Goal: Task Accomplishment & Management: Use online tool/utility

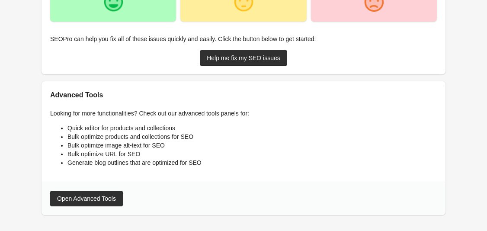
scroll to position [206, 0]
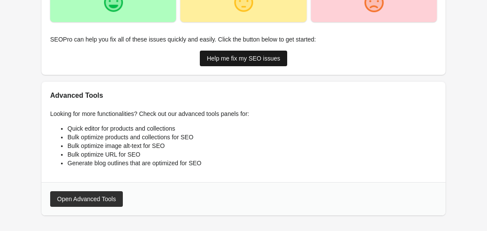
click at [215, 60] on div "Help me fix my SEO issues" at bounding box center [244, 58] width 74 height 7
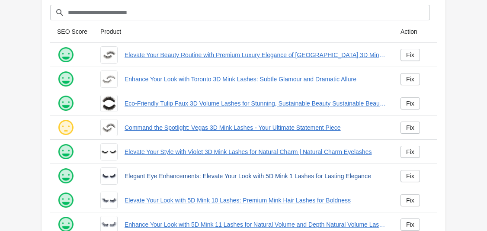
scroll to position [42, 0]
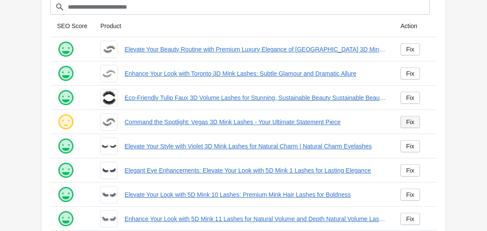
click at [413, 121] on div "Fix" at bounding box center [410, 122] width 8 height 7
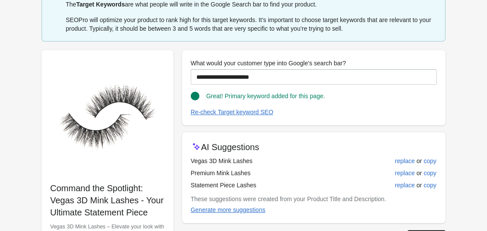
scroll to position [73, 0]
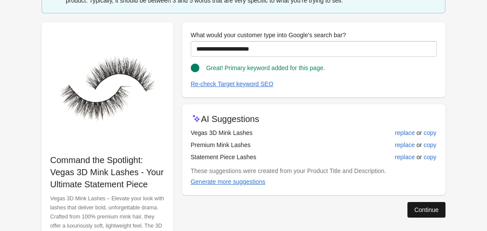
click at [440, 208] on button "Continue" at bounding box center [426, 210] width 38 height 16
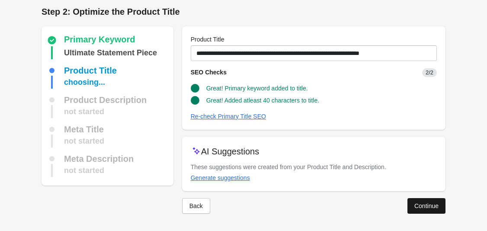
scroll to position [3, 0]
click at [419, 206] on div "Continue" at bounding box center [426, 205] width 24 height 7
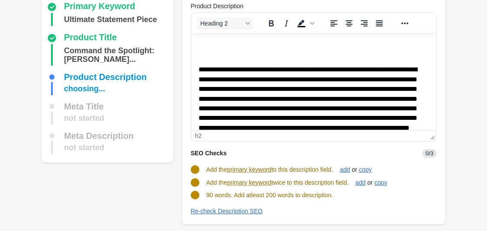
scroll to position [40, 0]
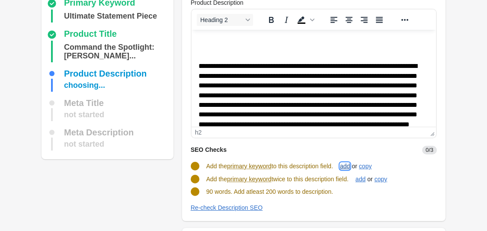
click at [350, 169] on div "add" at bounding box center [345, 166] width 10 height 7
click at [360, 180] on div "add" at bounding box center [361, 179] width 10 height 7
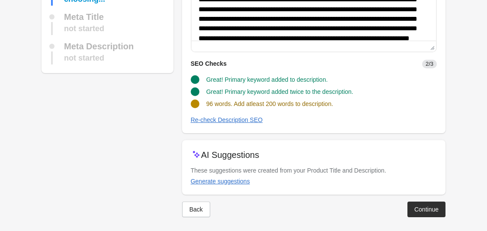
scroll to position [129, 0]
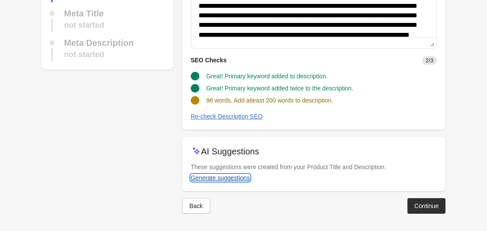
click at [239, 179] on div "Generate suggestions" at bounding box center [220, 177] width 59 height 7
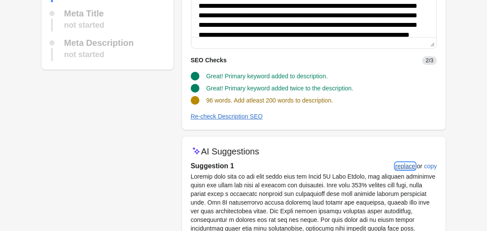
click at [411, 164] on div "replace" at bounding box center [405, 166] width 20 height 7
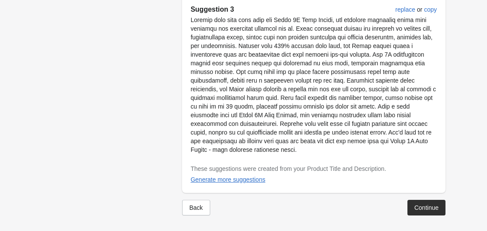
scroll to position [613, 0]
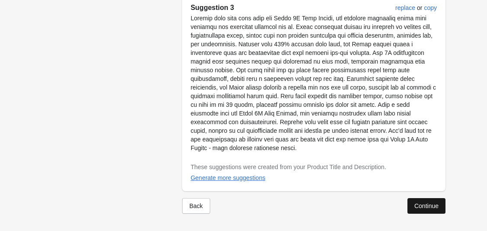
click at [417, 203] on div "Continue" at bounding box center [426, 205] width 24 height 7
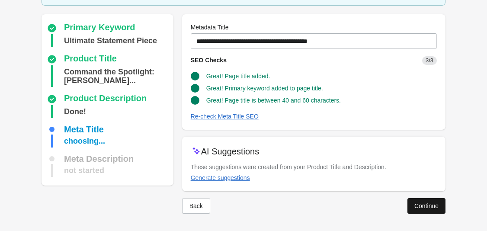
scroll to position [57, 0]
click at [420, 205] on div "Continue" at bounding box center [426, 205] width 24 height 7
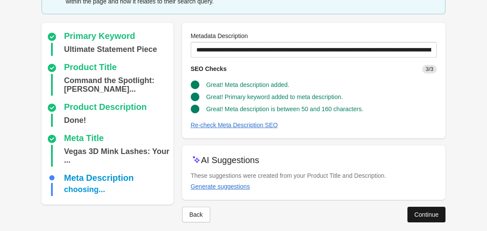
click at [421, 209] on button "Continue" at bounding box center [426, 215] width 38 height 16
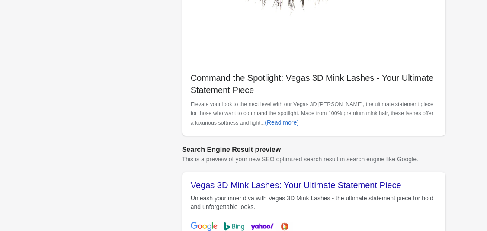
scroll to position [373, 0]
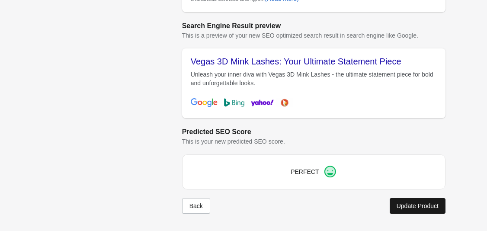
click at [421, 203] on div "Update Product" at bounding box center [418, 205] width 42 height 7
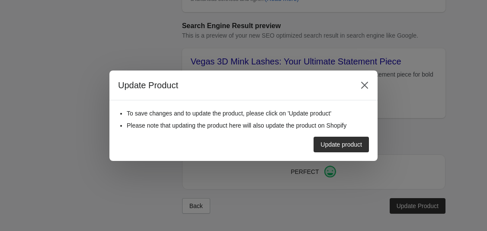
click at [360, 149] on button "Update product" at bounding box center [341, 145] width 55 height 16
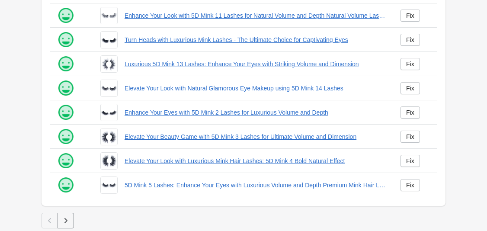
scroll to position [247, 0]
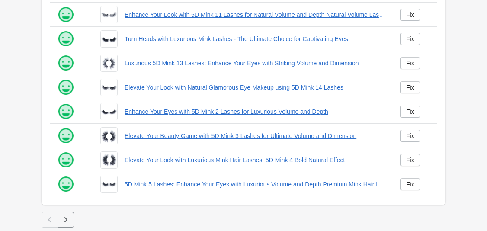
click at [66, 216] on button "button" at bounding box center [66, 220] width 16 height 16
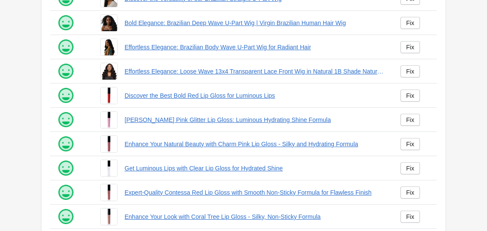
scroll to position [247, 0]
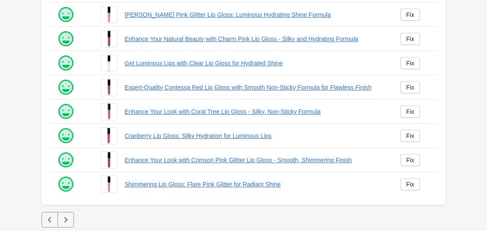
click at [69, 220] on icon "button" at bounding box center [65, 219] width 9 height 9
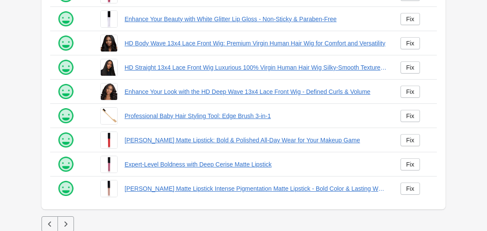
scroll to position [247, 0]
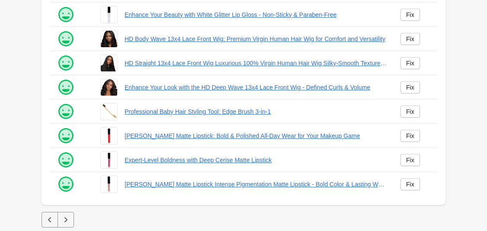
click at [66, 218] on icon "button" at bounding box center [65, 219] width 9 height 9
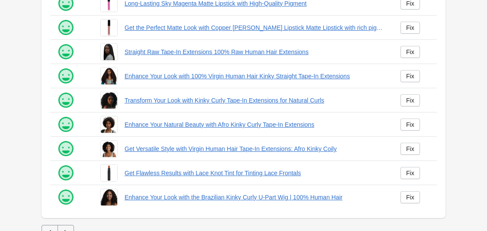
scroll to position [247, 0]
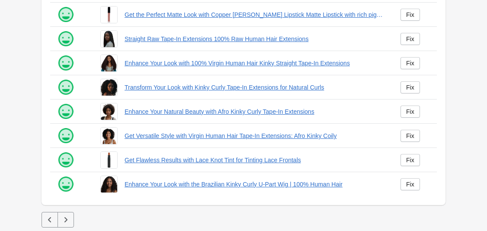
click at [70, 218] on icon "button" at bounding box center [65, 219] width 9 height 9
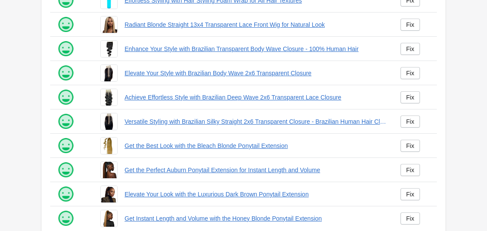
scroll to position [247, 0]
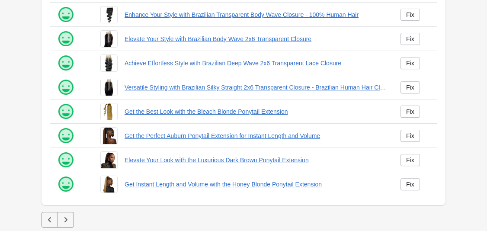
click at [62, 221] on icon "button" at bounding box center [65, 219] width 9 height 9
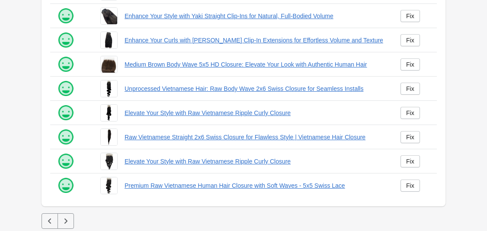
scroll to position [247, 0]
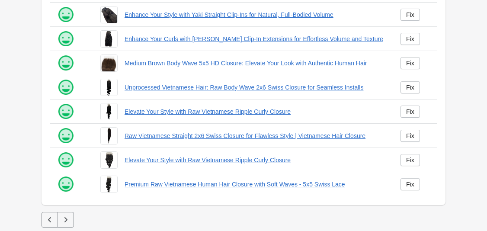
click at [69, 221] on icon "button" at bounding box center [65, 219] width 9 height 9
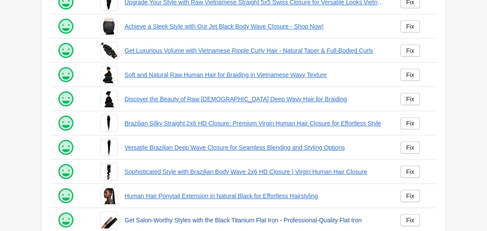
scroll to position [247, 0]
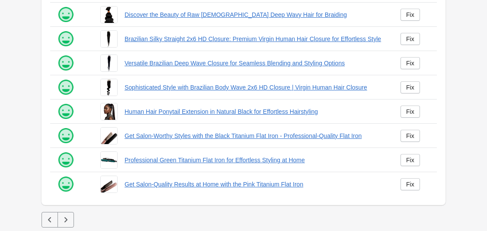
click at [64, 215] on icon "button" at bounding box center [65, 219] width 9 height 9
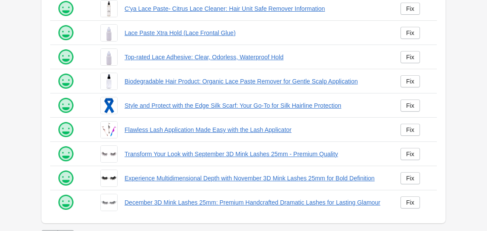
scroll to position [247, 0]
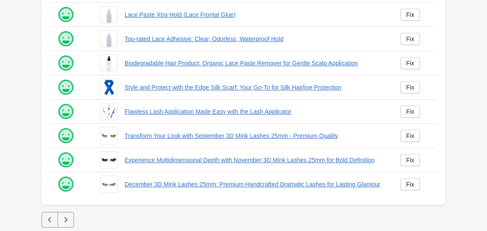
click at [66, 220] on icon "button" at bounding box center [65, 219] width 3 height 5
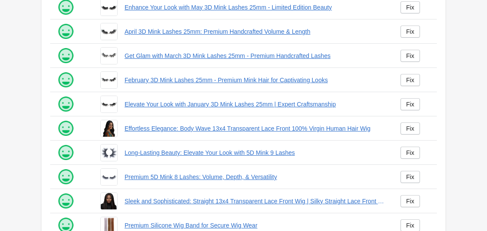
scroll to position [247, 0]
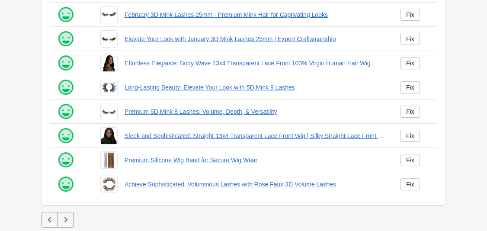
click at [69, 219] on icon "button" at bounding box center [65, 219] width 9 height 9
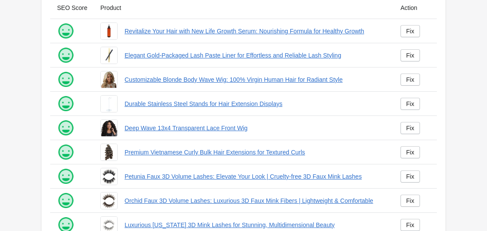
scroll to position [98, 0]
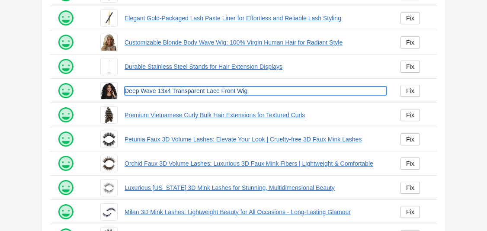
click at [150, 91] on link "Deep Wave 13x4 Transparent Lace Front Wig" at bounding box center [256, 91] width 262 height 9
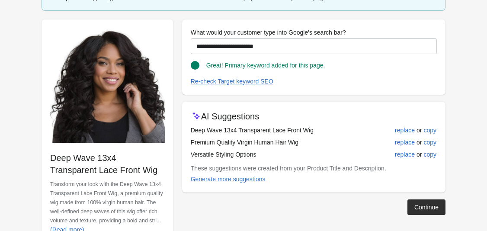
scroll to position [81, 0]
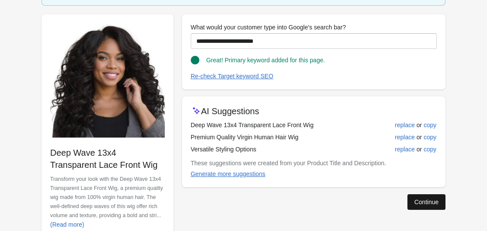
click at [418, 204] on div "Continue" at bounding box center [426, 202] width 24 height 7
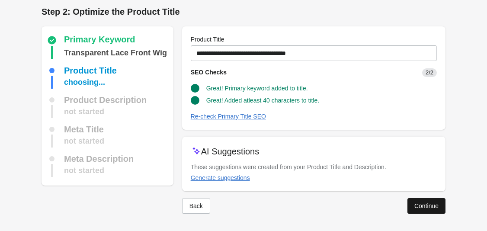
scroll to position [3, 0]
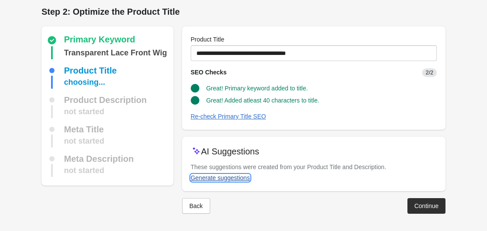
click at [234, 179] on div "Generate suggestions" at bounding box center [220, 177] width 59 height 7
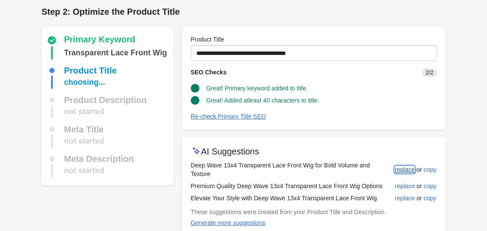
click at [405, 166] on div "replace" at bounding box center [405, 169] width 20 height 7
type input "**********"
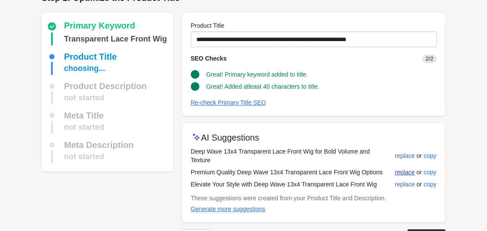
scroll to position [39, 0]
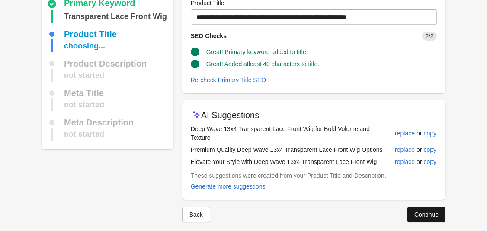
click at [420, 211] on div "Continue" at bounding box center [426, 214] width 24 height 7
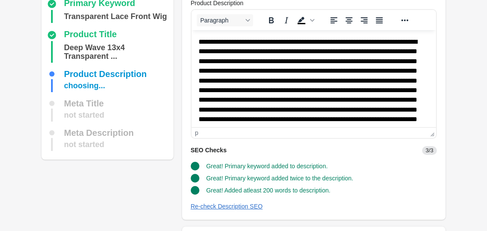
scroll to position [0, 0]
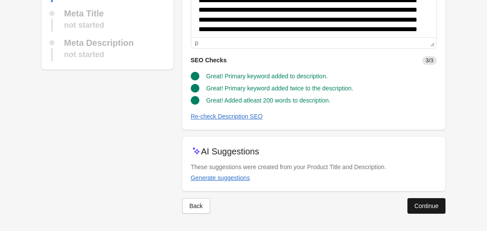
click at [422, 202] on div "Continue" at bounding box center [426, 205] width 24 height 7
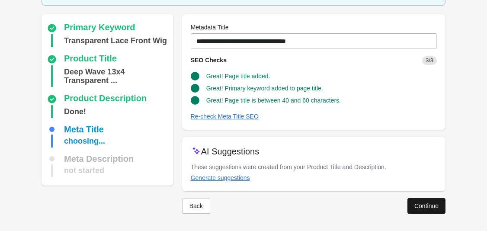
click at [423, 203] on div "Continue" at bounding box center [426, 205] width 24 height 7
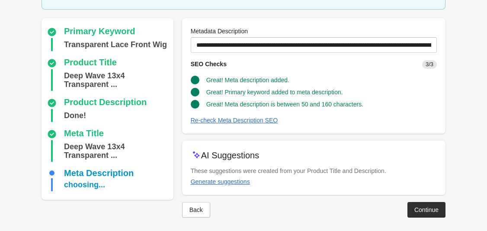
scroll to position [65, 0]
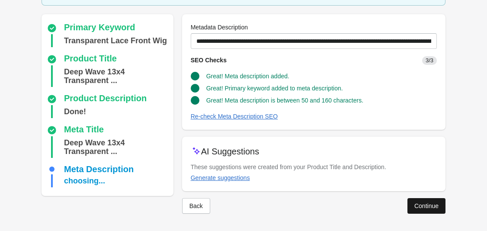
click at [423, 203] on div "Continue" at bounding box center [426, 205] width 24 height 7
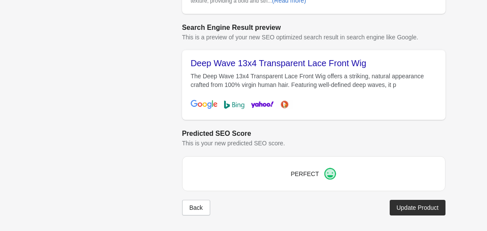
scroll to position [373, 0]
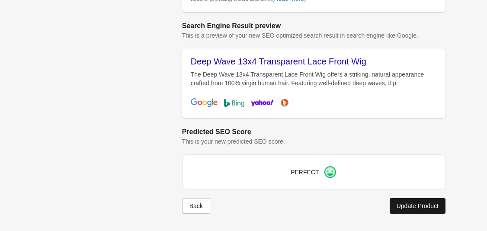
click at [406, 208] on div "Update Product" at bounding box center [418, 205] width 42 height 7
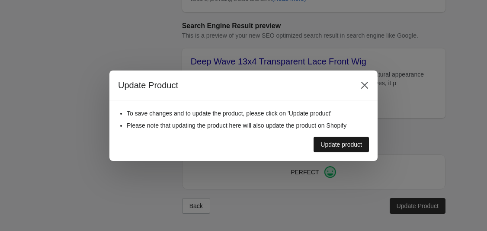
click at [357, 147] on div "Update product" at bounding box center [342, 144] width 42 height 7
